Goal: Transaction & Acquisition: Purchase product/service

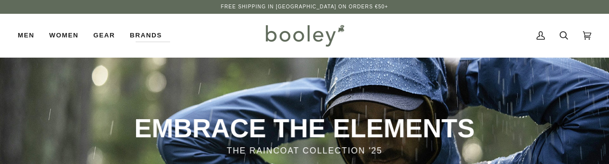
click at [569, 36] on link "Search" at bounding box center [563, 35] width 23 height 43
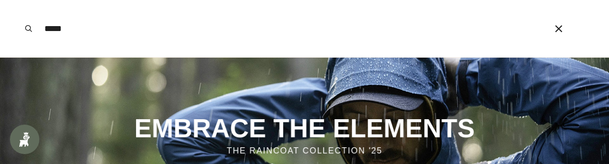
type input "*****"
click at [18, 0] on button "Search" at bounding box center [29, 28] width 22 height 57
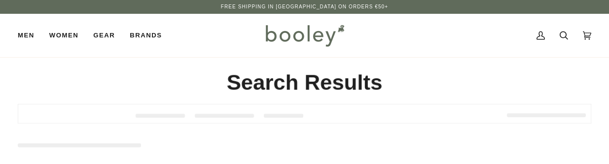
type input "*****"
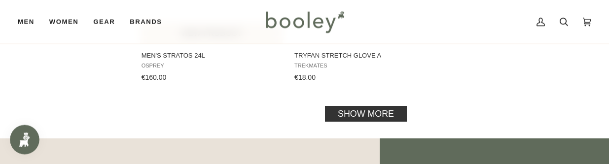
scroll to position [1509, 0]
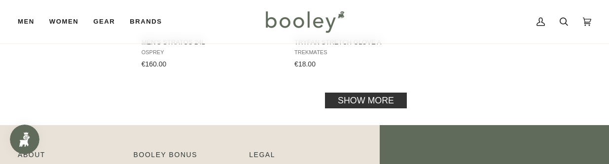
click at [355, 101] on link "Show more" at bounding box center [366, 100] width 82 height 16
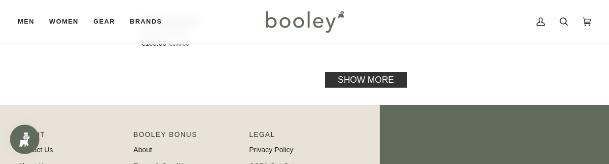
scroll to position [2968, 0]
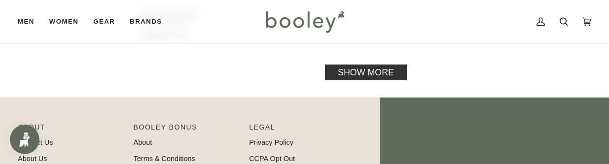
click at [324, 72] on div "Show more" at bounding box center [366, 73] width 451 height 10
drag, startPoint x: 339, startPoint y: 76, endPoint x: 319, endPoint y: 90, distance: 24.1
click at [339, 77] on link "Show more" at bounding box center [366, 73] width 82 height 16
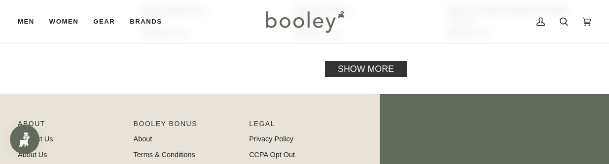
scroll to position [4175, 0]
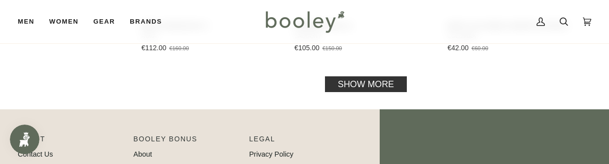
click at [337, 87] on link "Show more" at bounding box center [366, 84] width 82 height 16
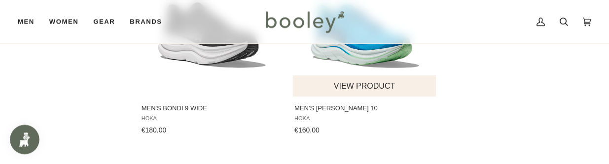
scroll to position [5237, 0]
